Goal: Information Seeking & Learning: Learn about a topic

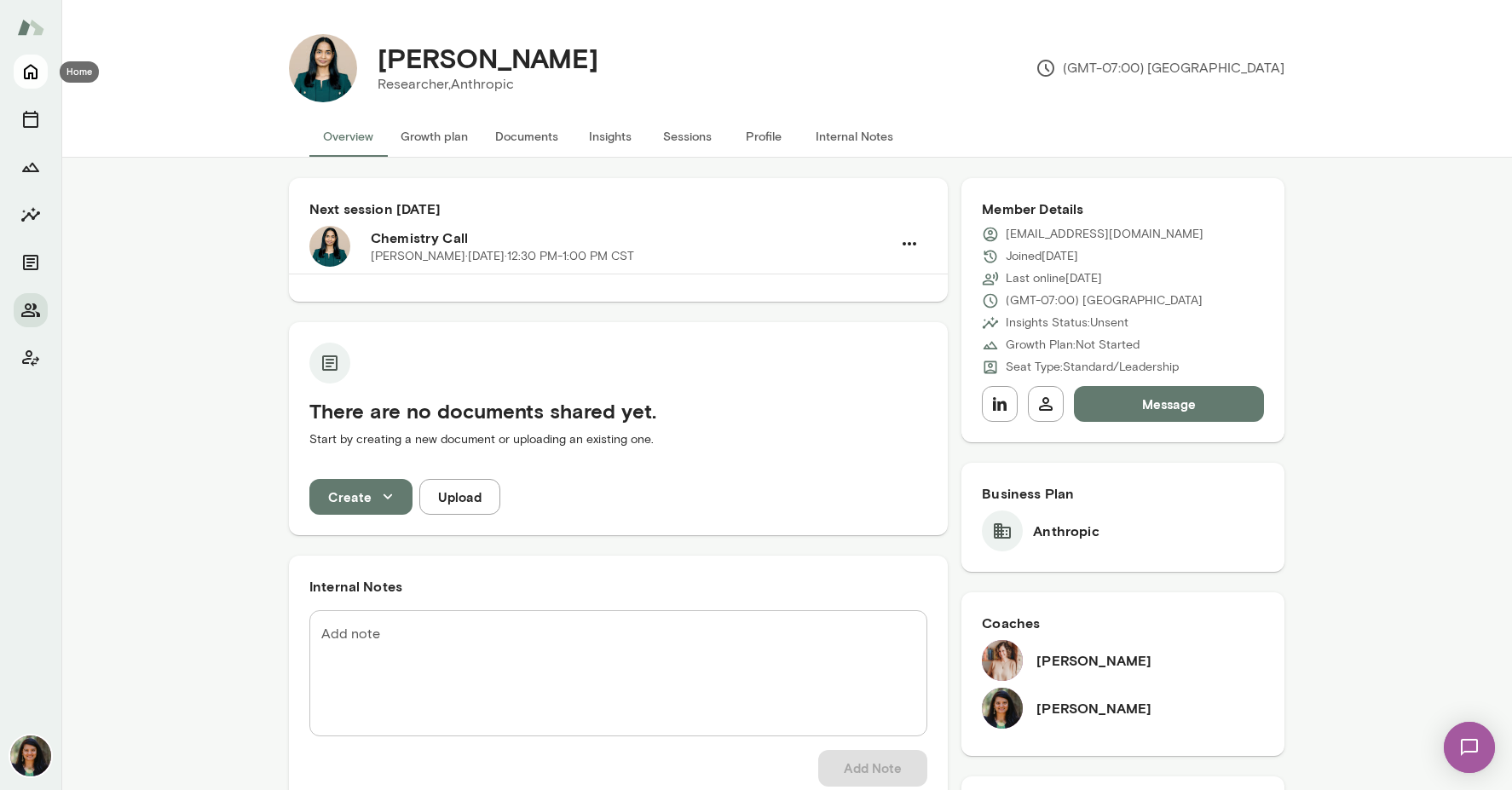
click at [28, 77] on icon "Home" at bounding box center [30, 72] width 14 height 16
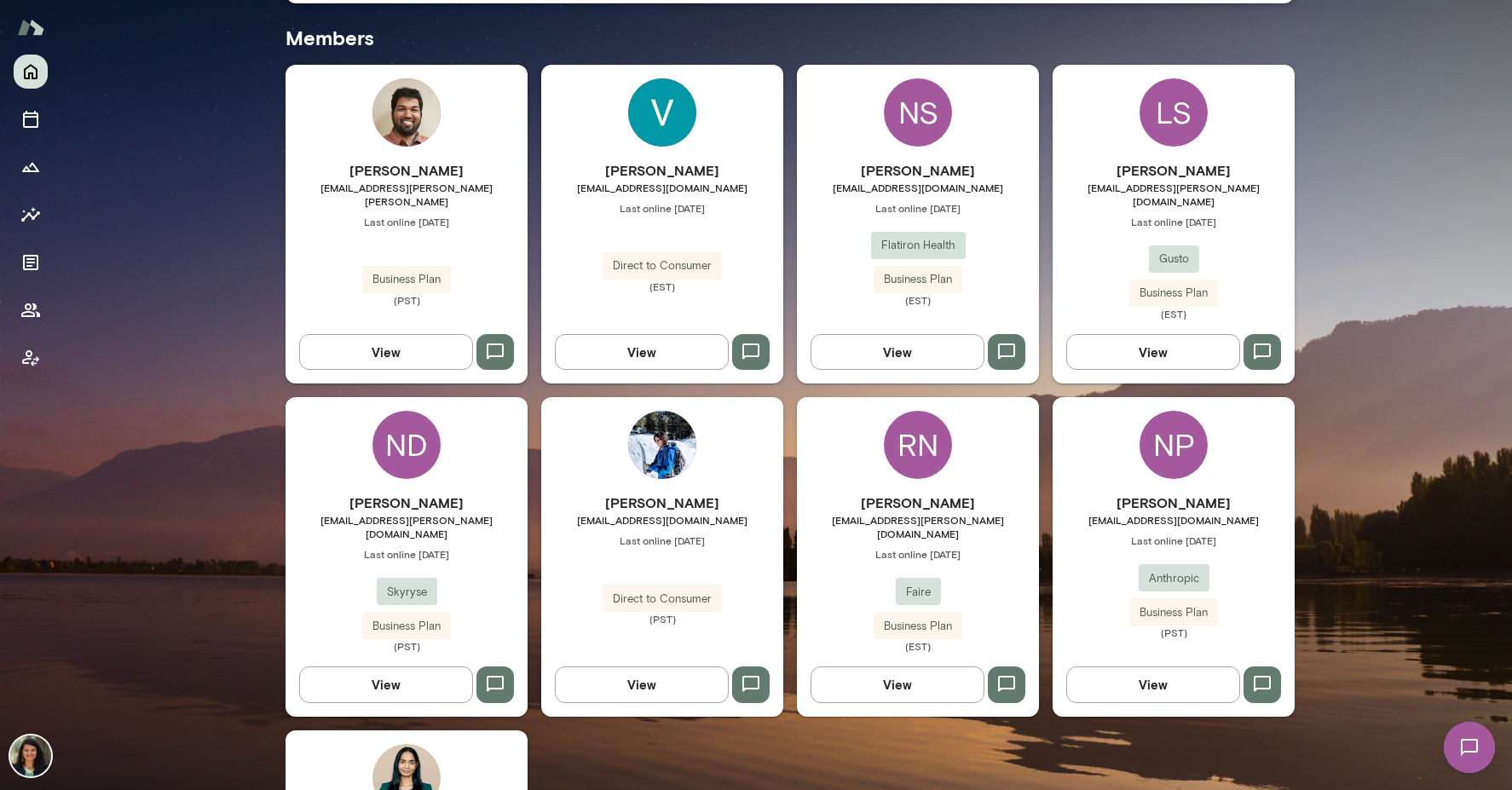
scroll to position [458, 0]
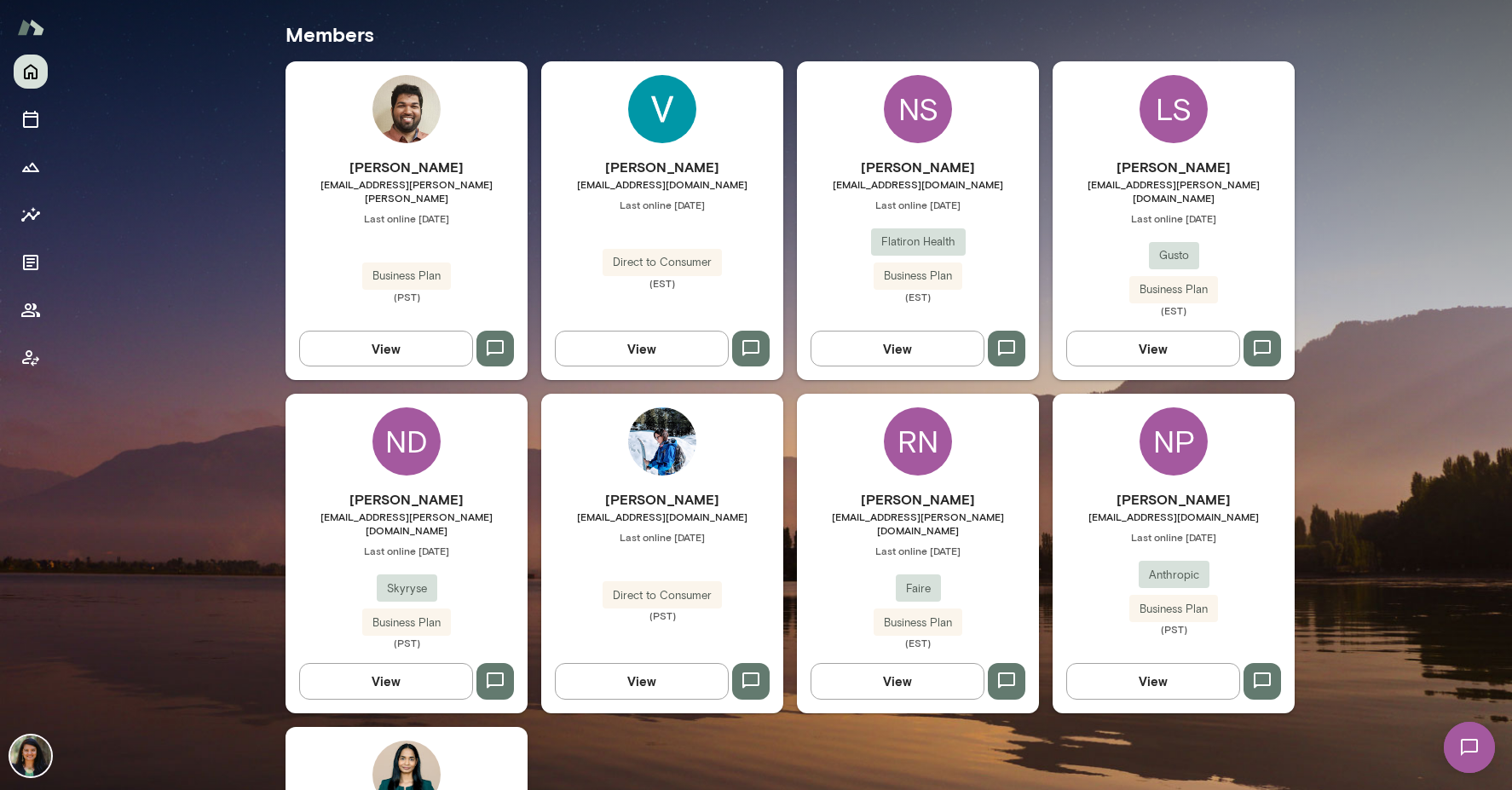
click at [346, 663] on button "View" at bounding box center [386, 680] width 174 height 36
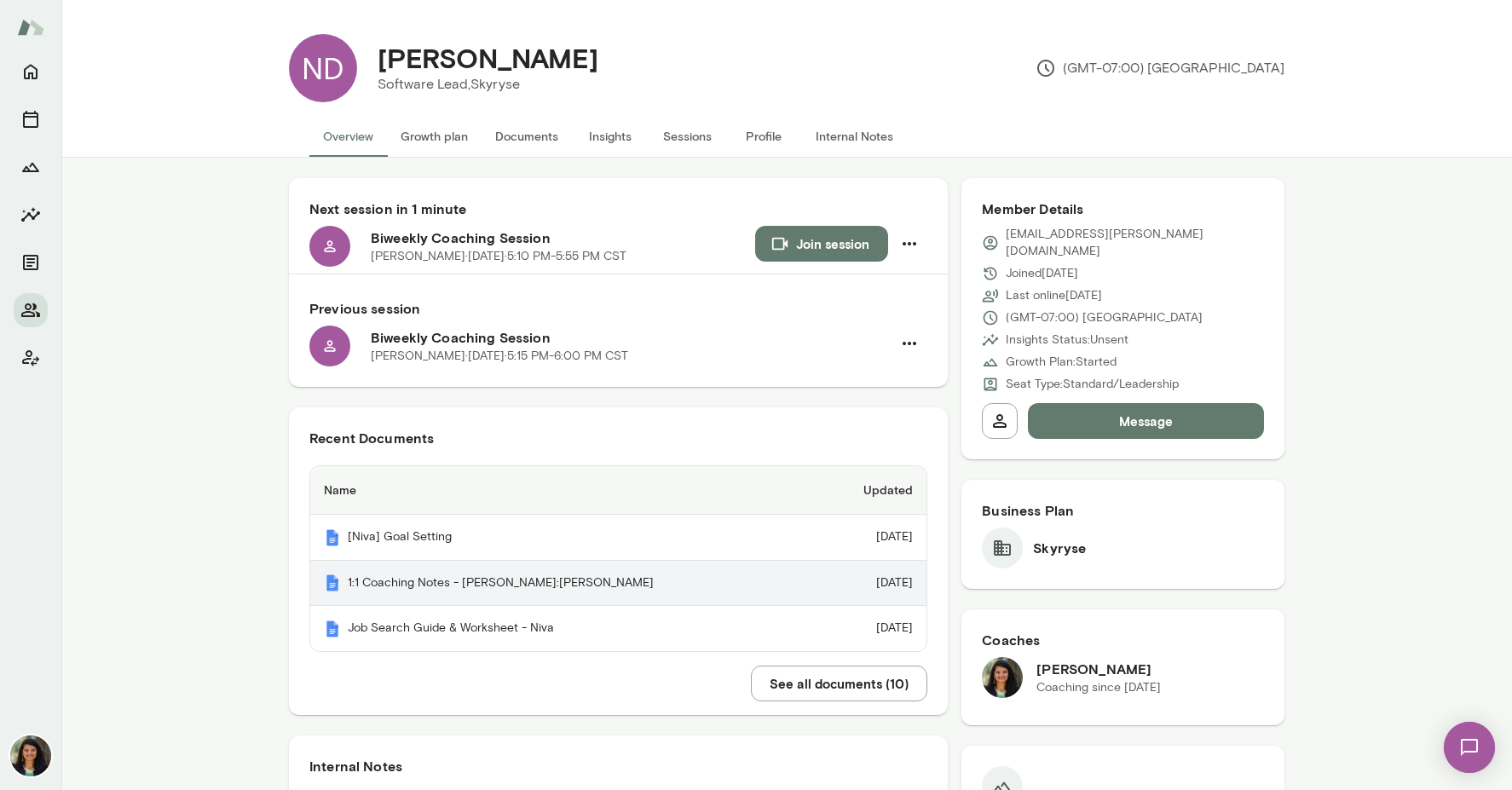
click at [453, 589] on th "1:1 Coaching Notes - [PERSON_NAME]:[PERSON_NAME]" at bounding box center [564, 584] width 507 height 46
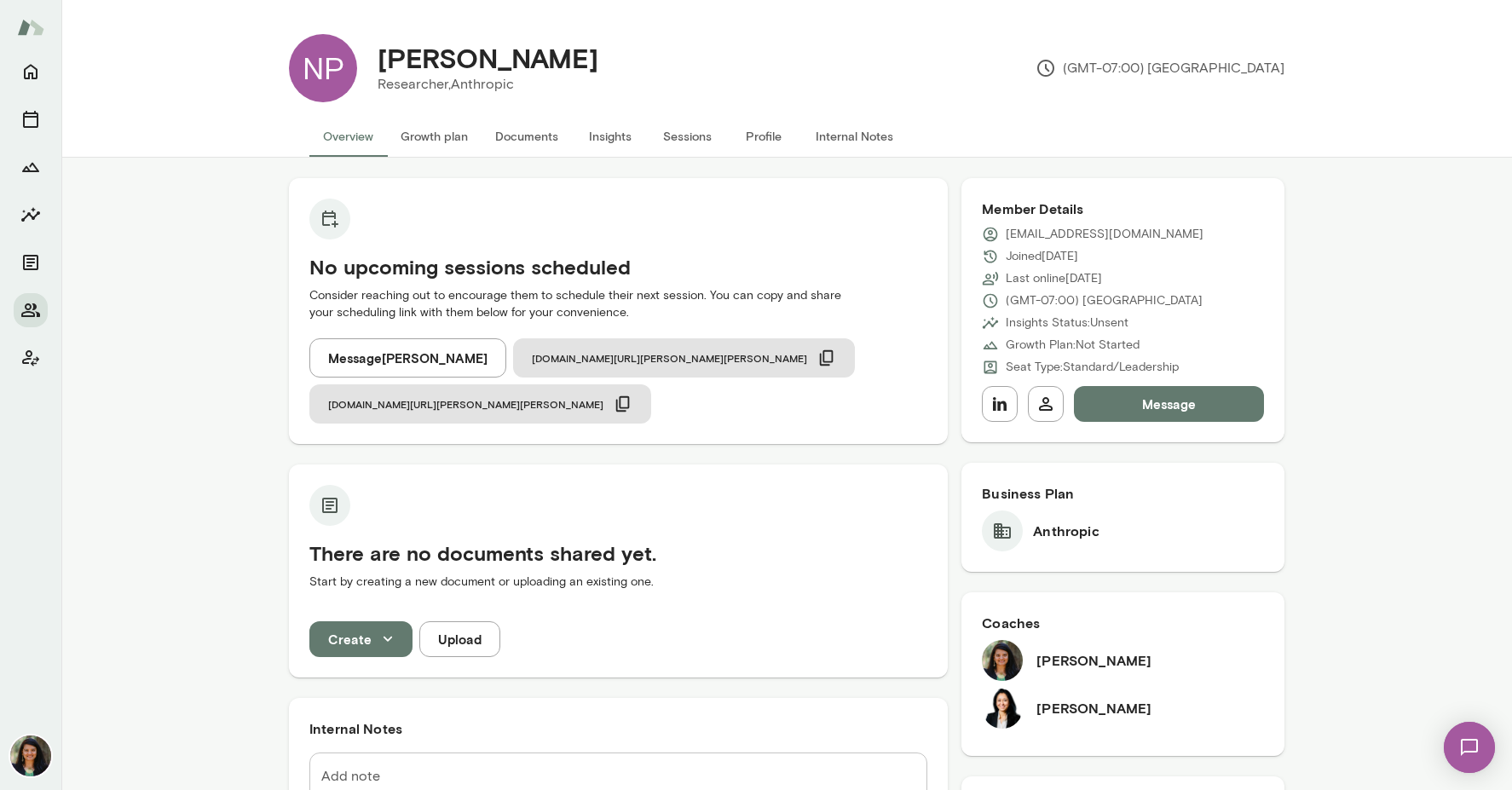
click at [6, 70] on div at bounding box center [30, 422] width 61 height 735
click at [26, 68] on icon "Home" at bounding box center [30, 72] width 14 height 16
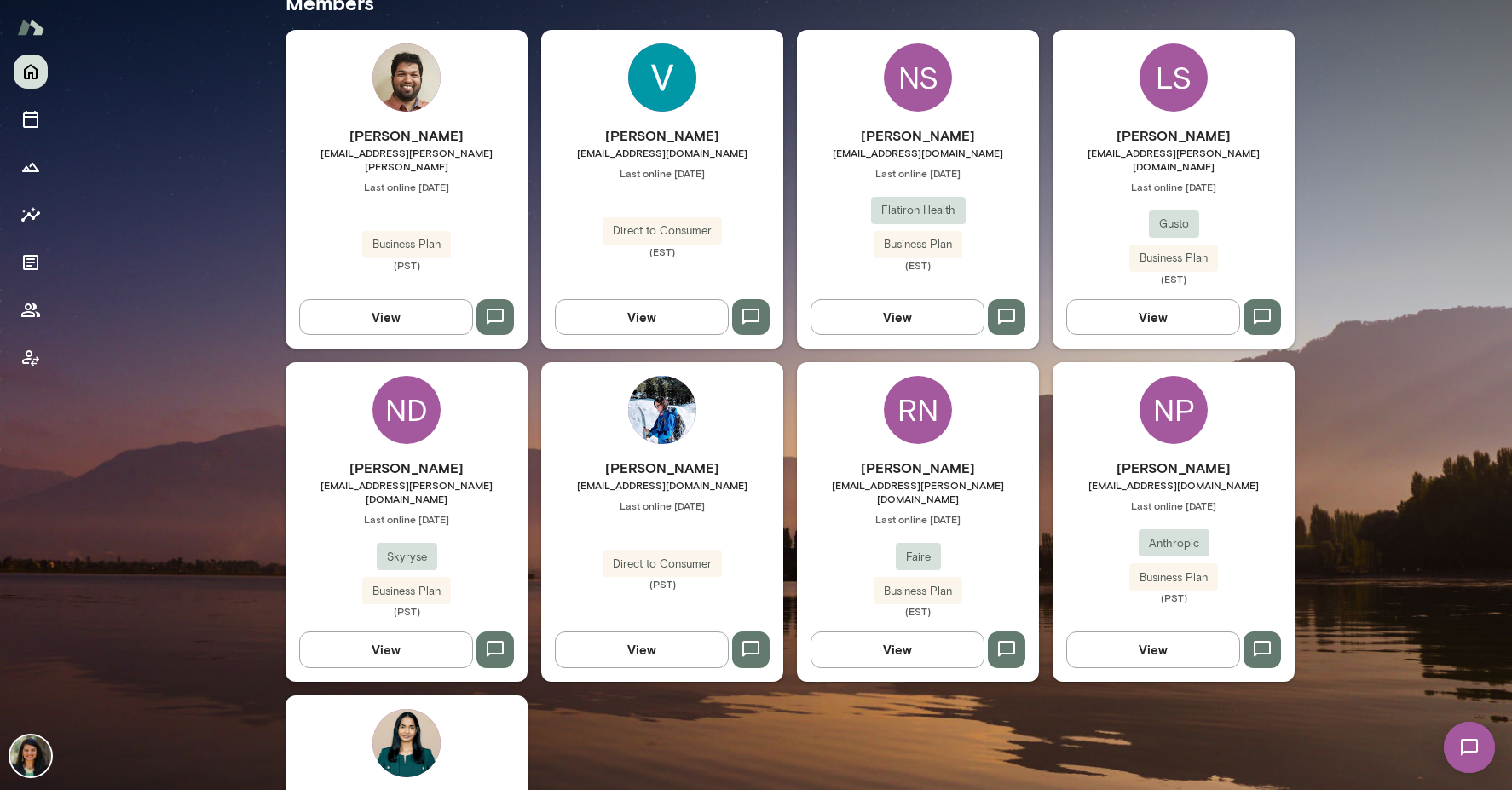
scroll to position [511, 0]
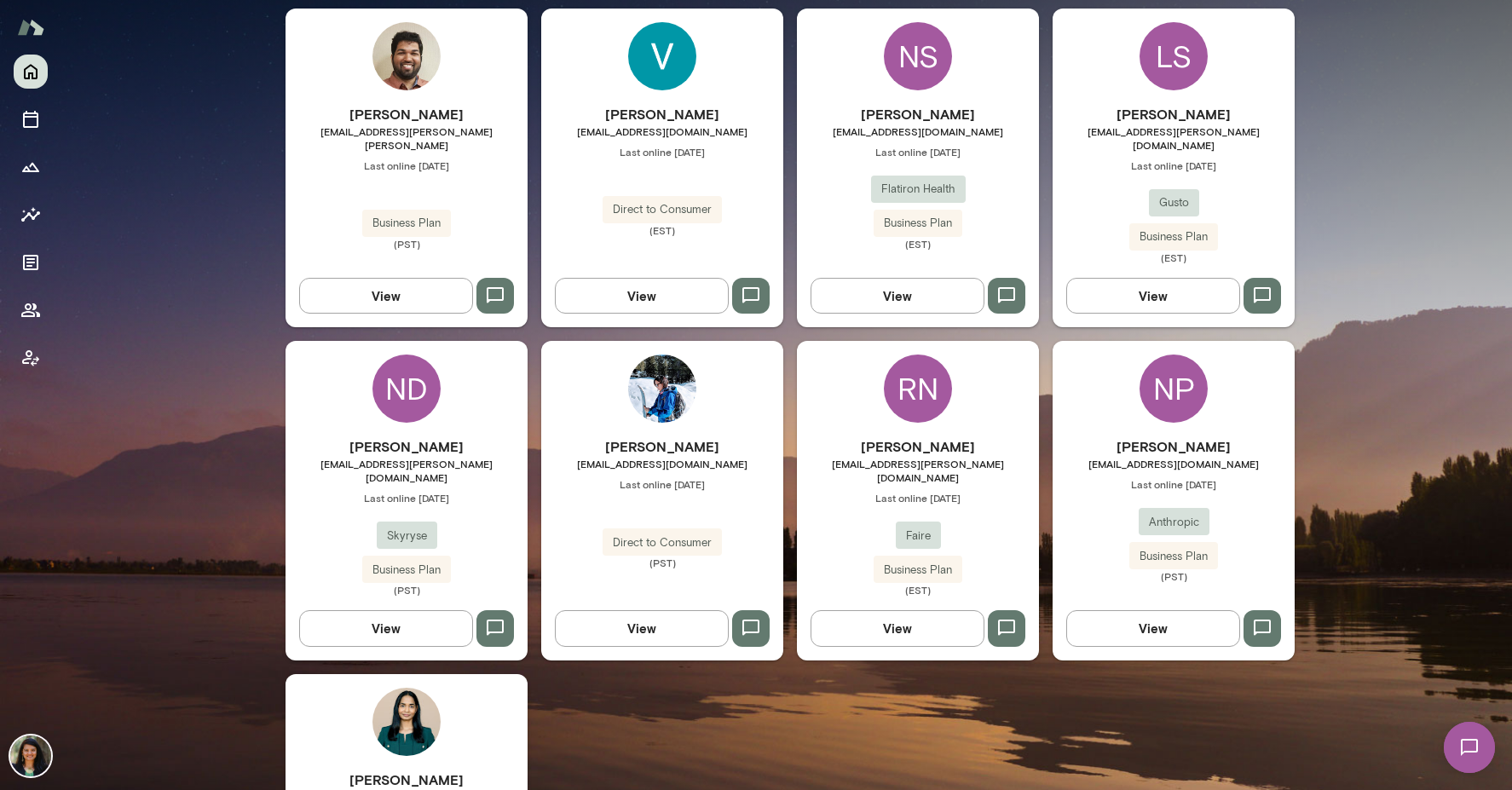
click at [410, 610] on button "View" at bounding box center [386, 627] width 174 height 36
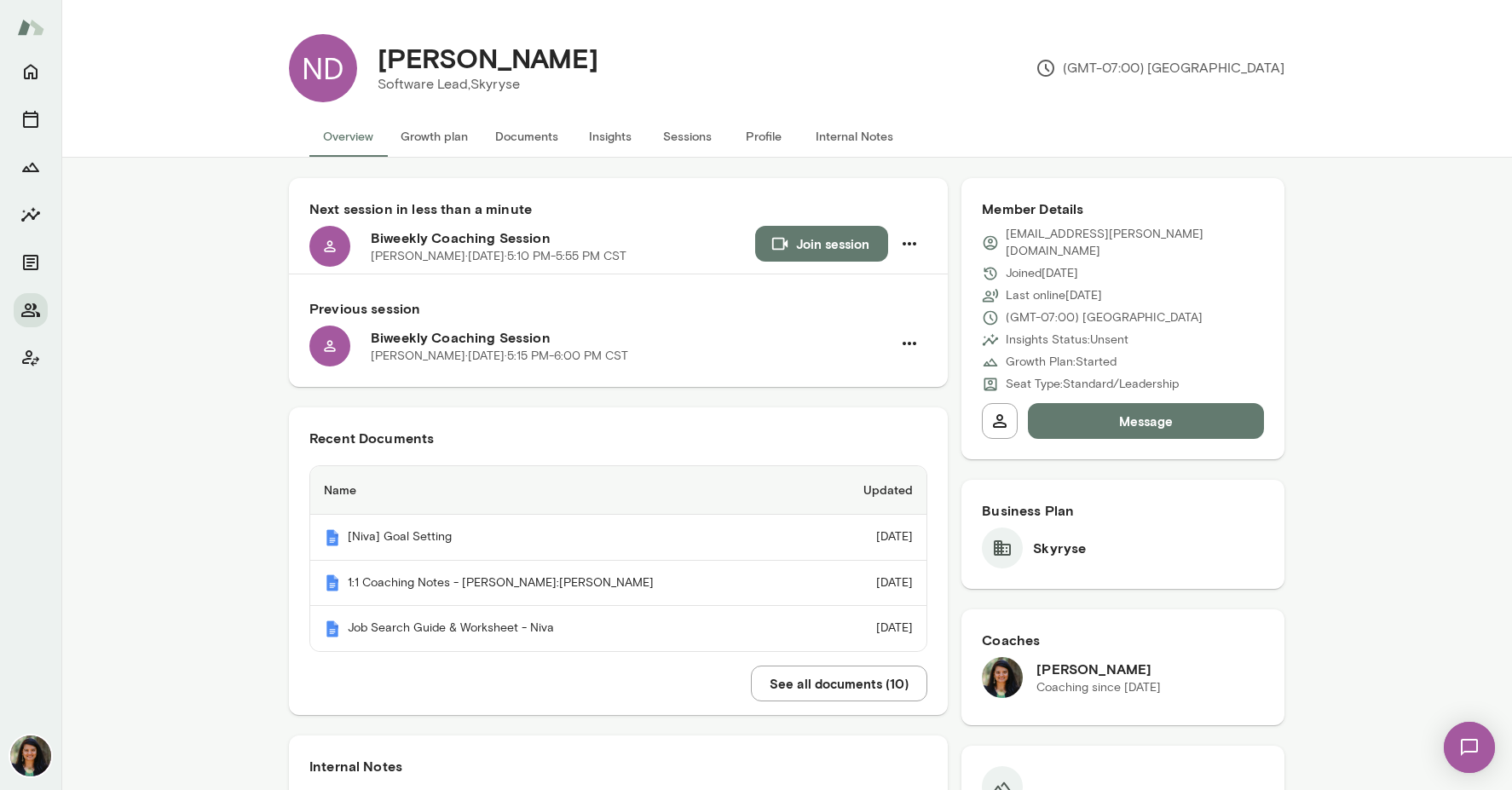
click at [797, 699] on button "See all documents ( 10 )" at bounding box center [839, 683] width 176 height 36
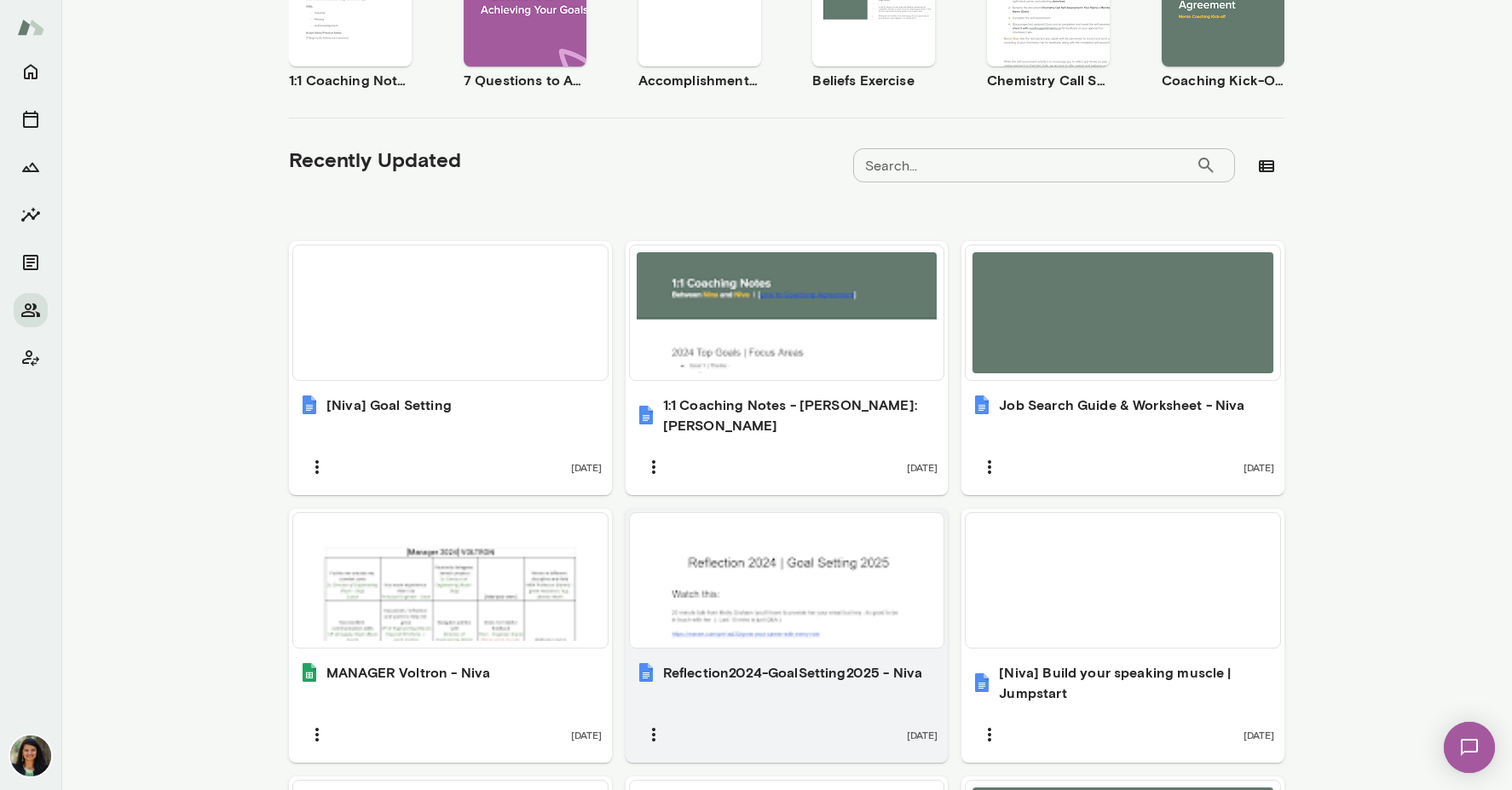
scroll to position [424, 0]
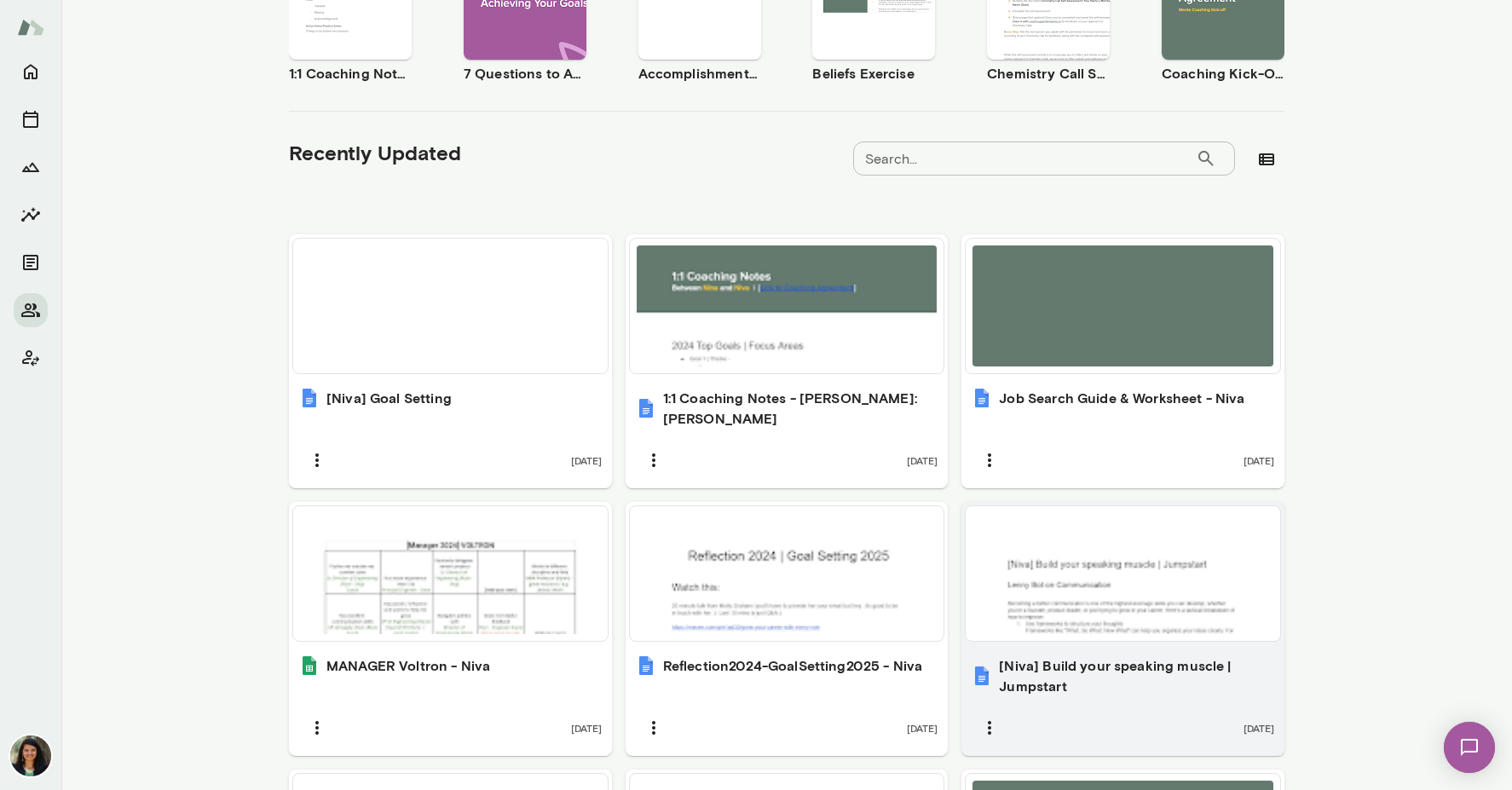
click at [1091, 655] on h6 "[Niva] Build your speaking muscle | Jumpstart" at bounding box center [1136, 675] width 275 height 41
